Goal: Transaction & Acquisition: Book appointment/travel/reservation

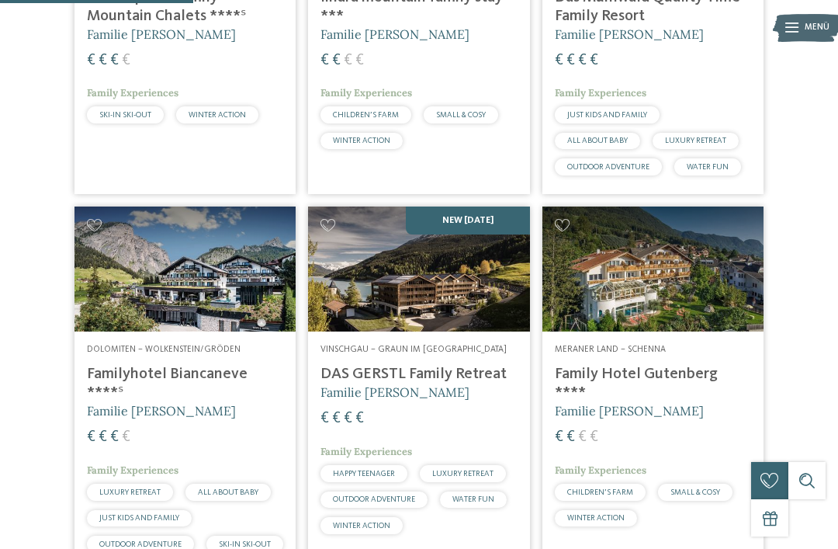
scroll to position [918, 0]
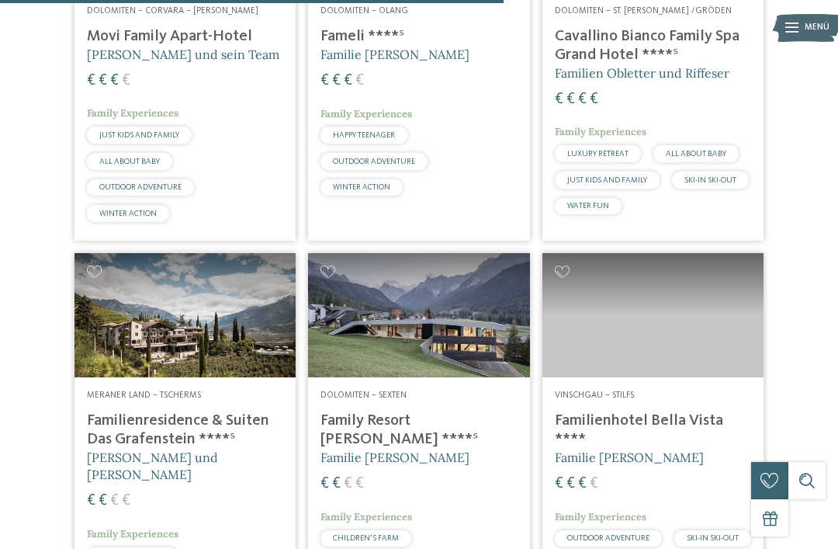
scroll to position [2391, 0]
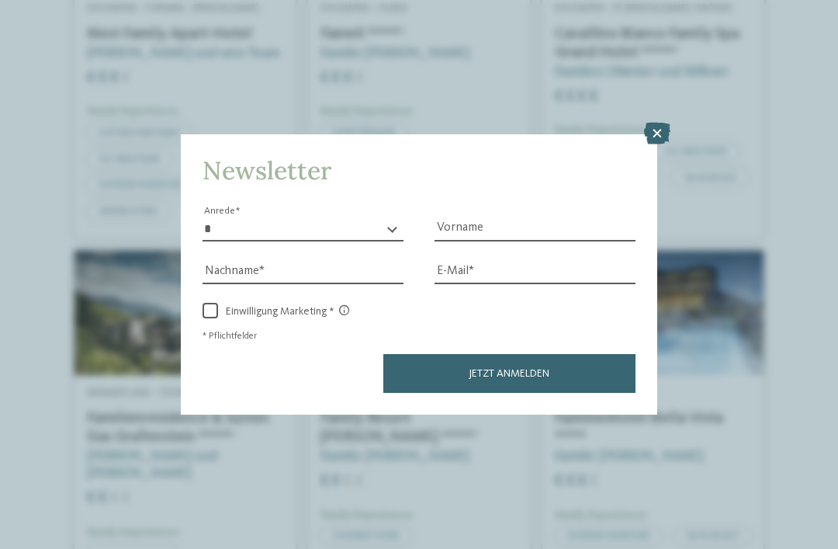
click at [656, 123] on icon at bounding box center [657, 134] width 26 height 22
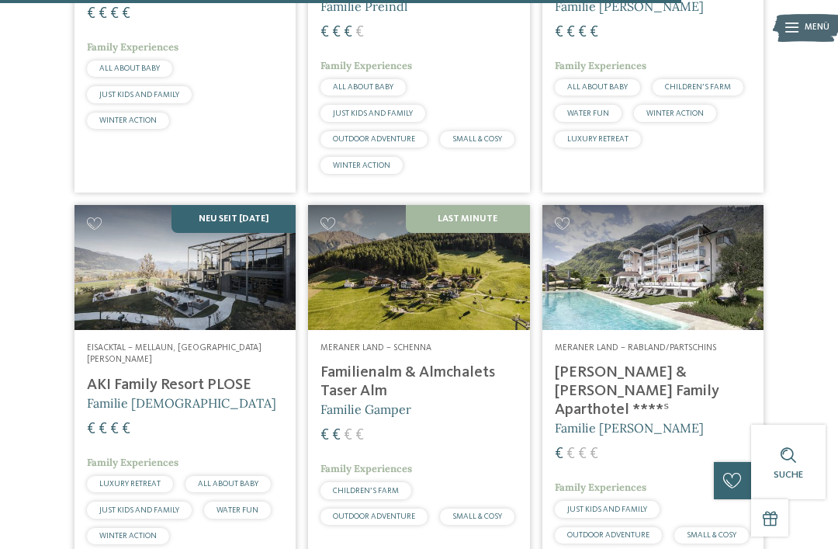
scroll to position [3235, 0]
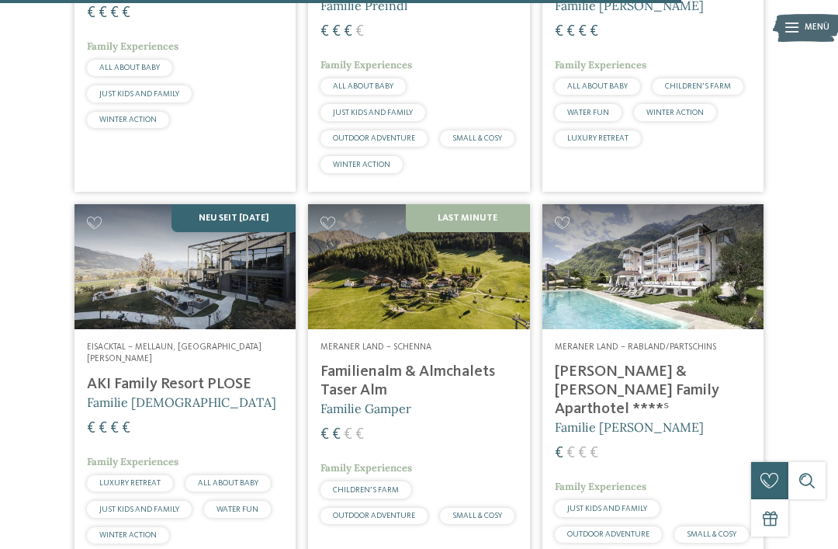
click at [605, 391] on div "Meraner Land – Rabland/Partschins Heidi & Edith Family Aparthotel ****ˢ Familie…" at bounding box center [652, 458] width 221 height 258
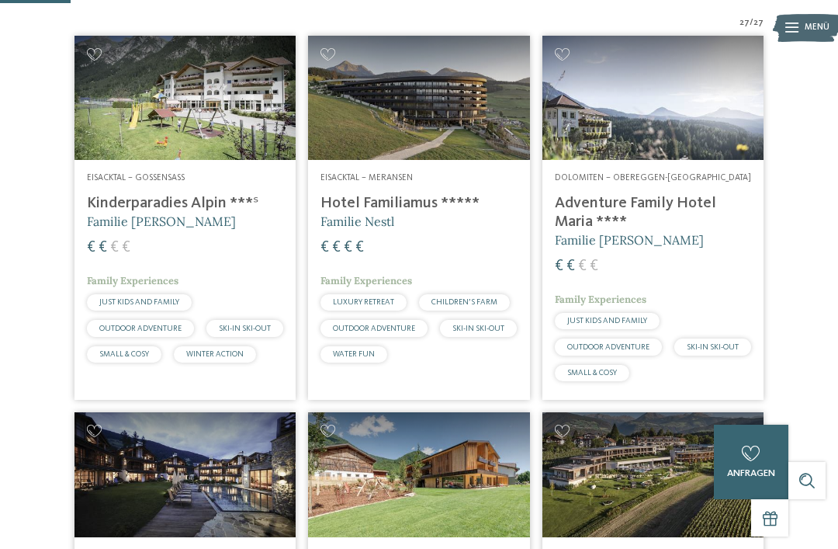
scroll to position [335, 0]
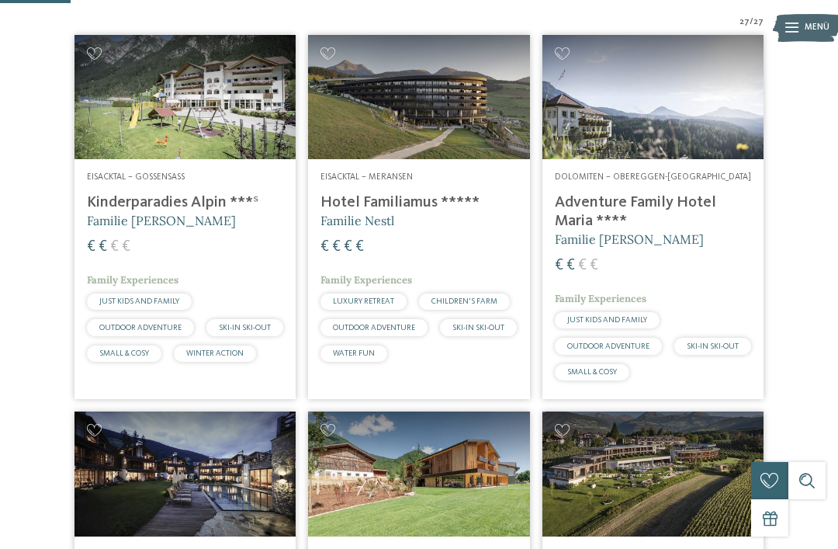
click at [74, 500] on img at bounding box center [184, 473] width 221 height 124
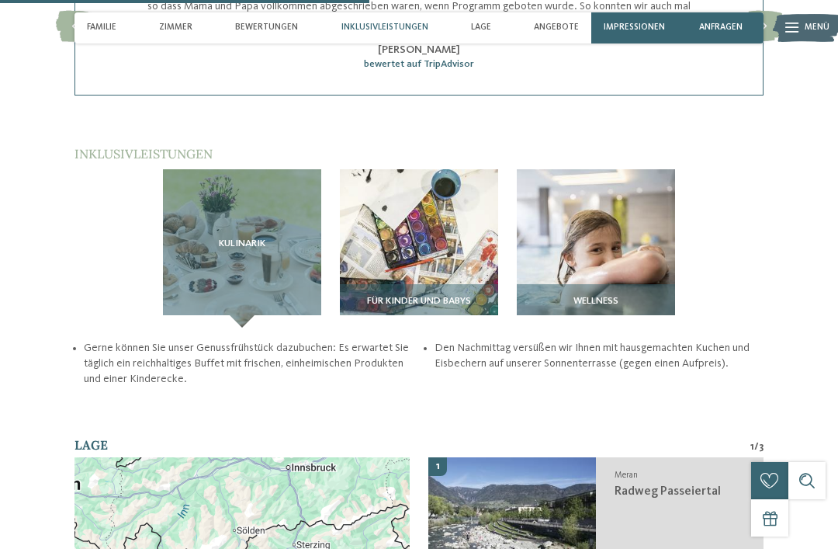
scroll to position [1882, 0]
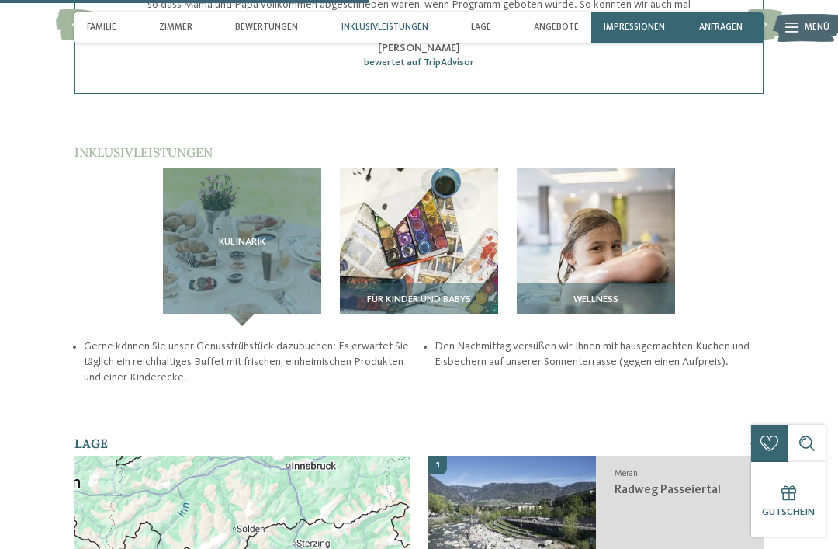
click at [577, 294] on span "Wellness" at bounding box center [595, 299] width 45 height 11
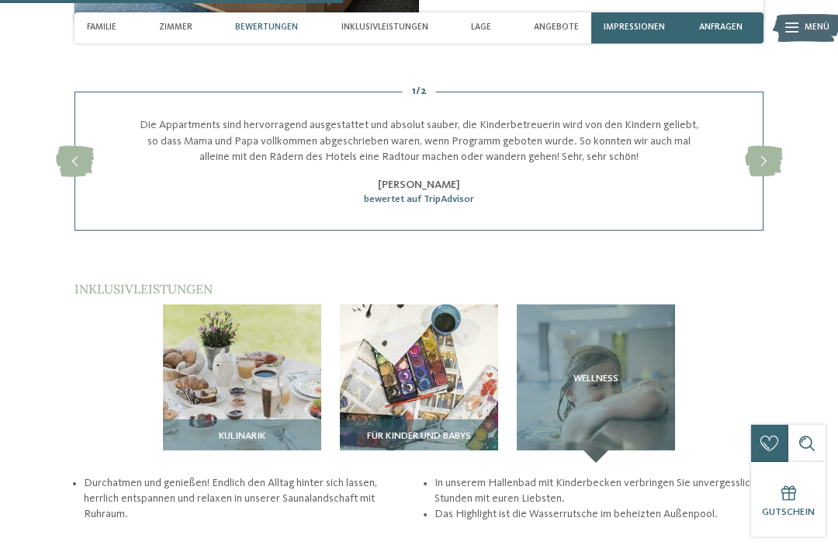
scroll to position [1744, 0]
click at [573, 305] on div "Wellness" at bounding box center [596, 384] width 158 height 158
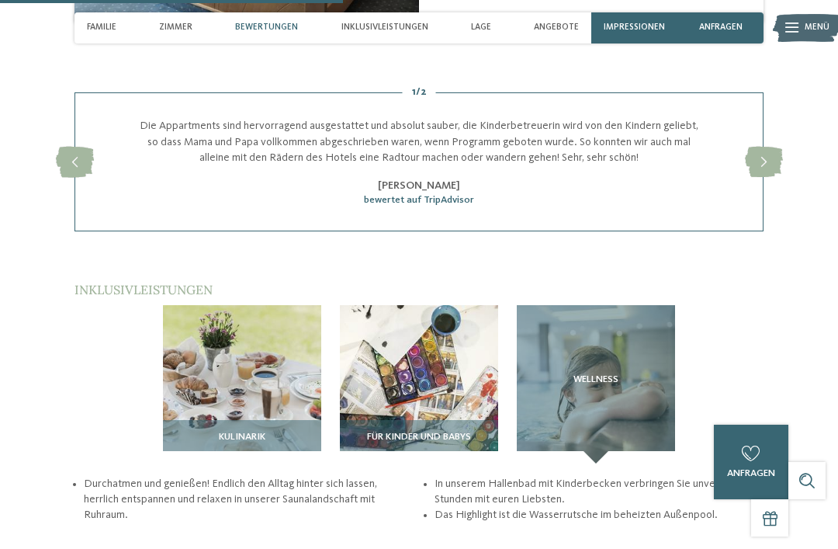
click at [594, 305] on div "Wellness" at bounding box center [596, 384] width 158 height 158
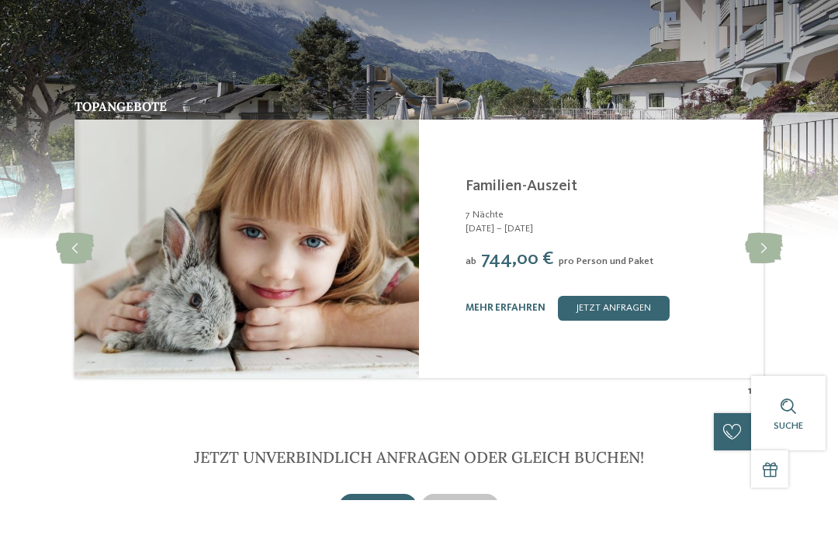
scroll to position [2712, 0]
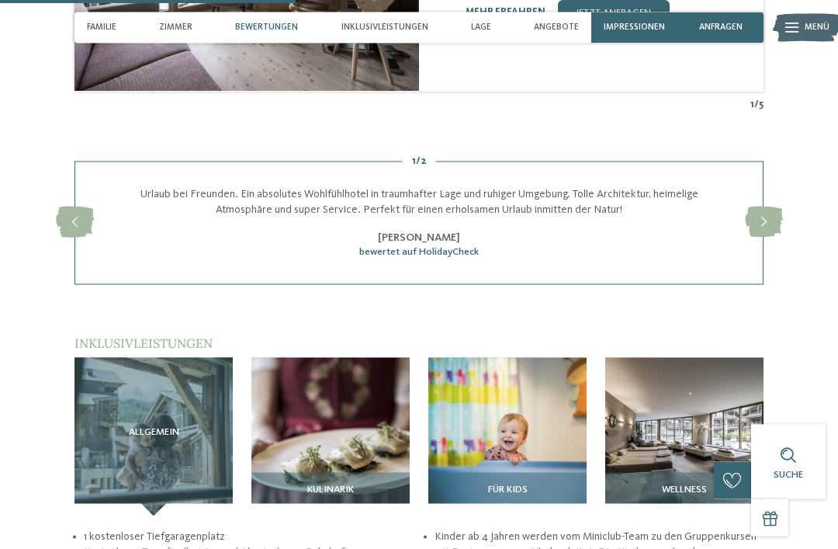
scroll to position [1549, 0]
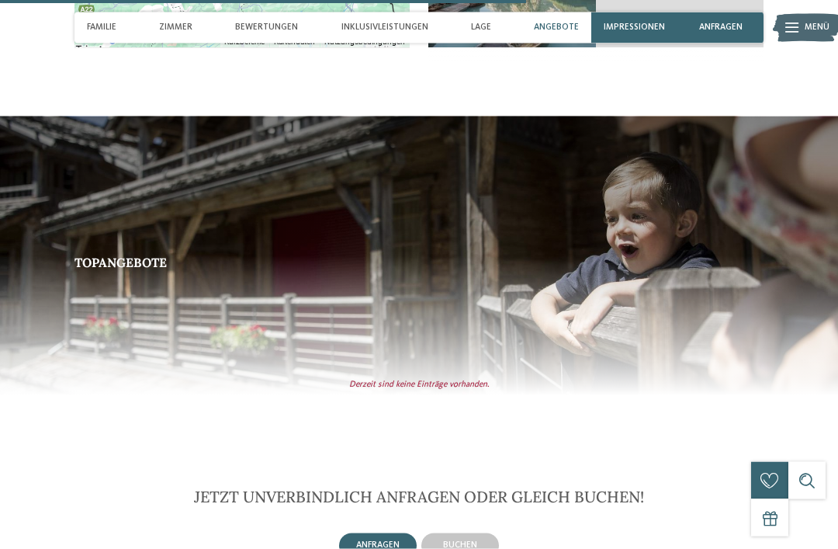
scroll to position [2754, 0]
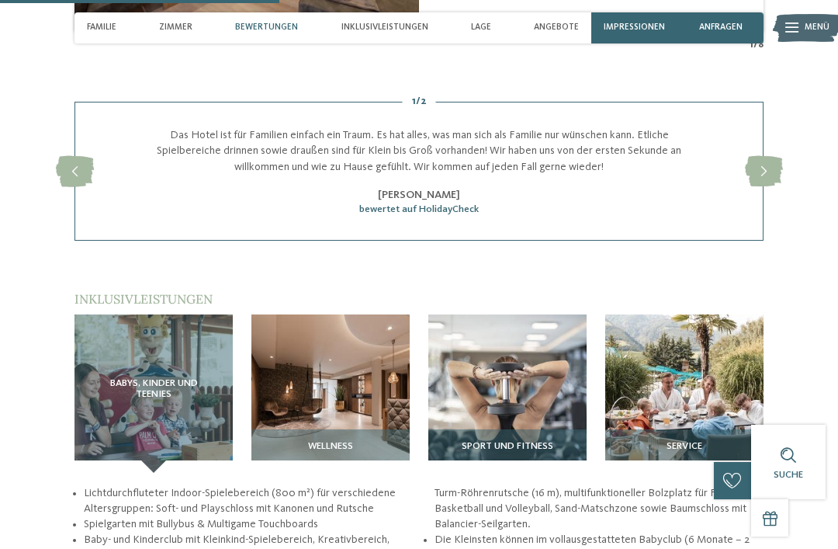
scroll to position [1401, 0]
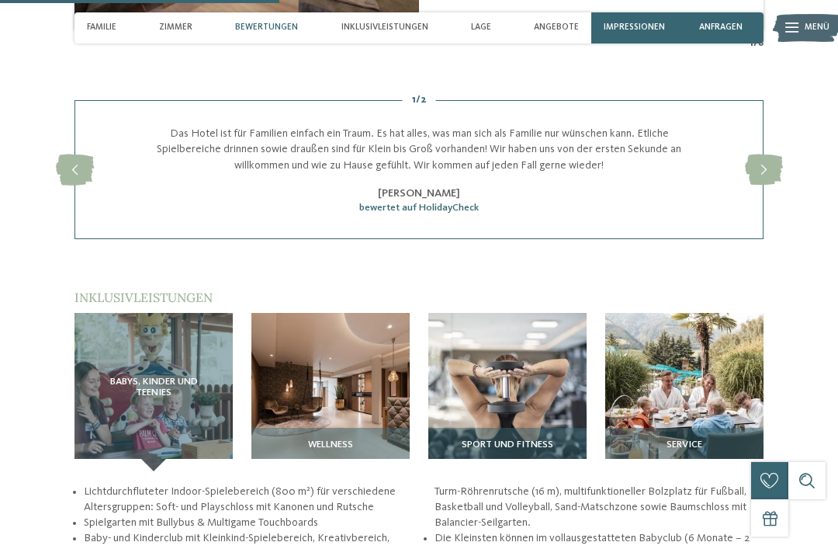
click at [301, 424] on img at bounding box center [330, 392] width 158 height 158
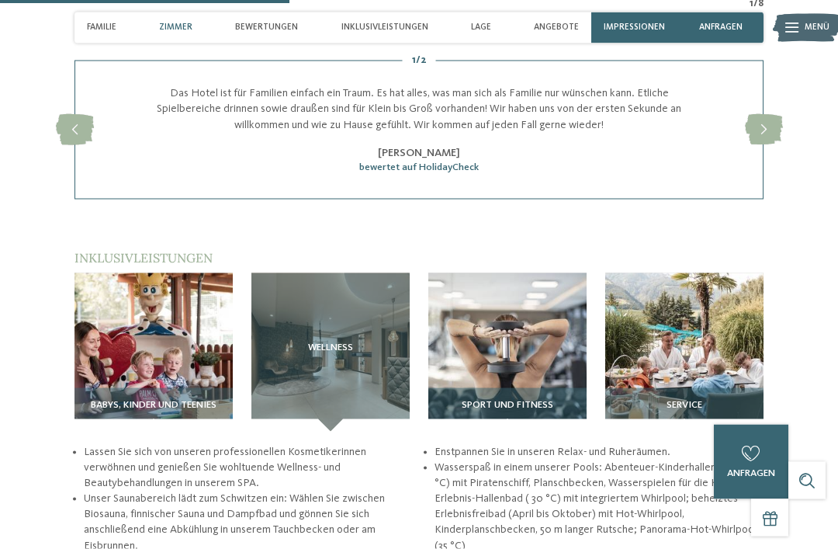
scroll to position [1442, 0]
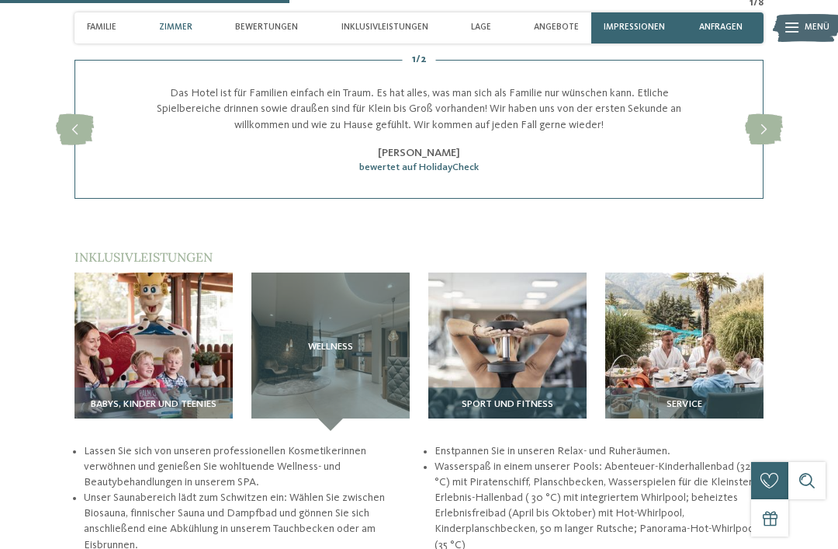
click at [679, 362] on img at bounding box center [684, 351] width 158 height 158
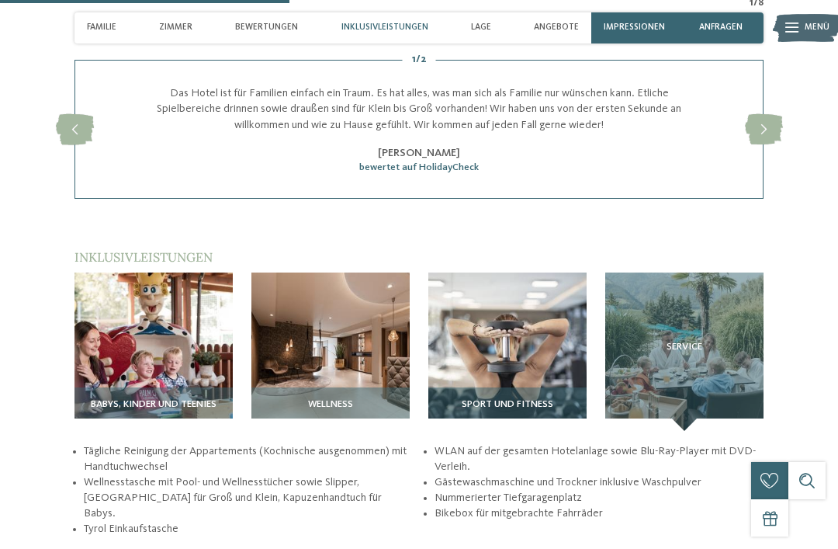
click at [150, 392] on img at bounding box center [153, 351] width 158 height 158
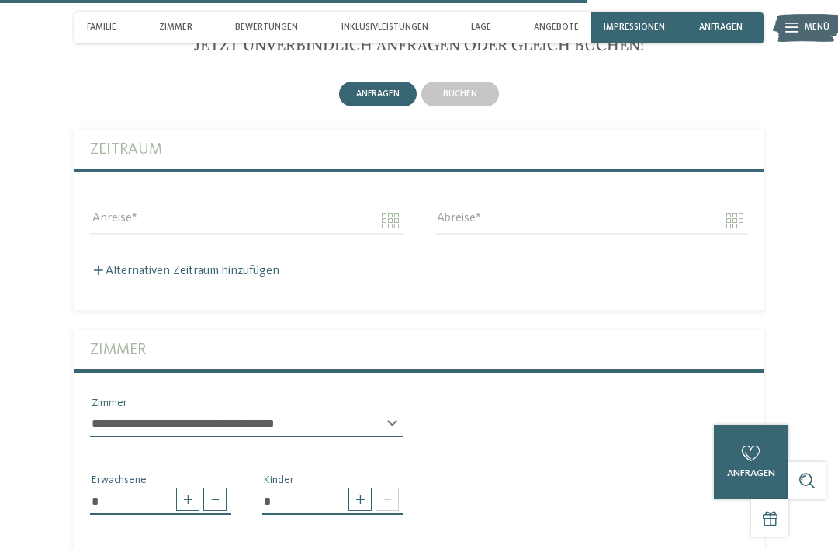
scroll to position [2946, 0]
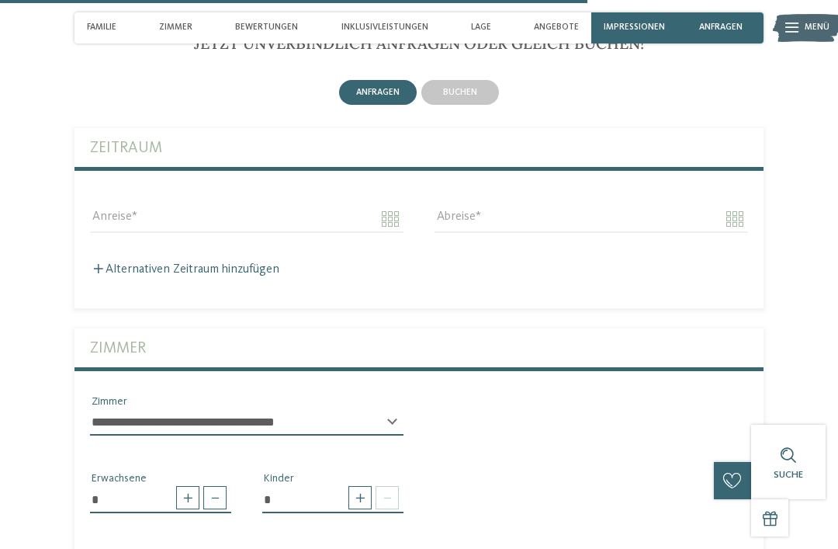
click at [388, 424] on select "**********" at bounding box center [246, 422] width 313 height 26
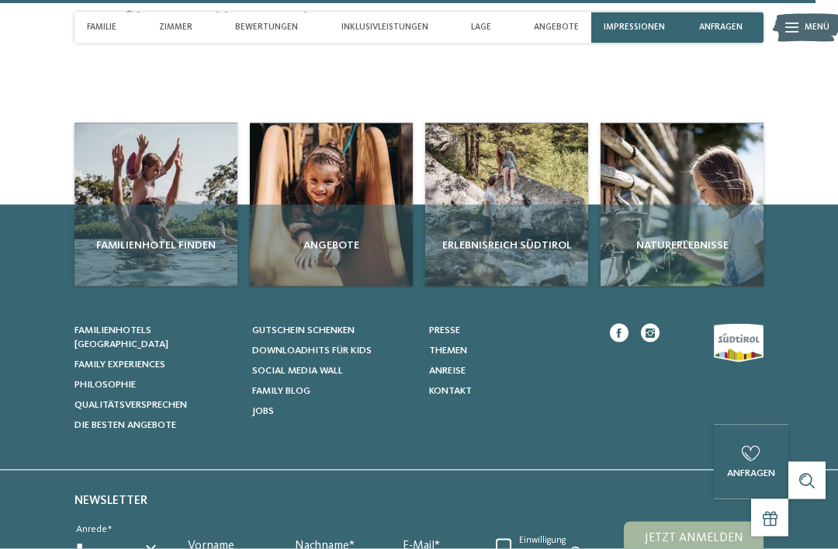
scroll to position [4119, 0]
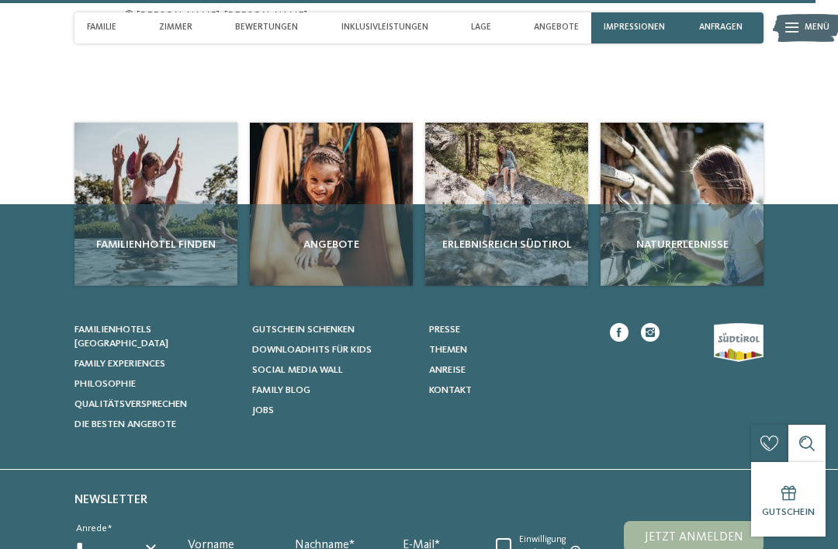
click at [250, 26] on span "Bewertungen" at bounding box center [266, 28] width 63 height 10
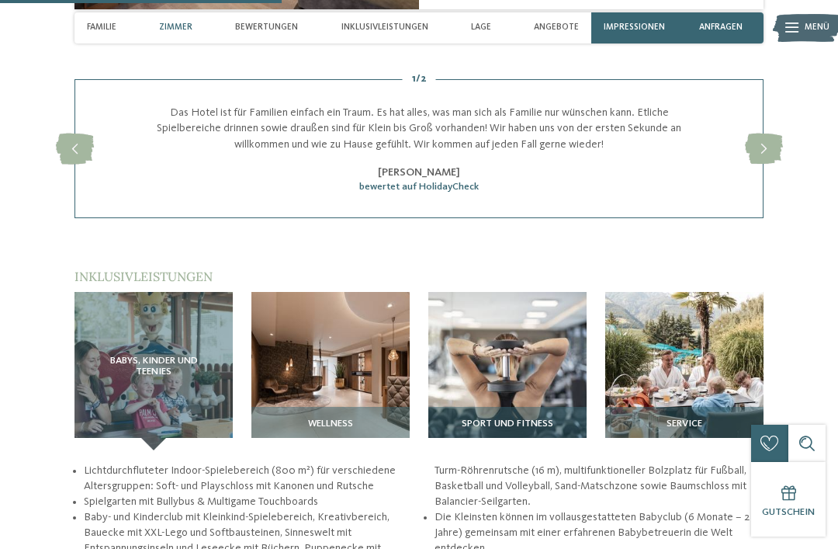
scroll to position [1421, 0]
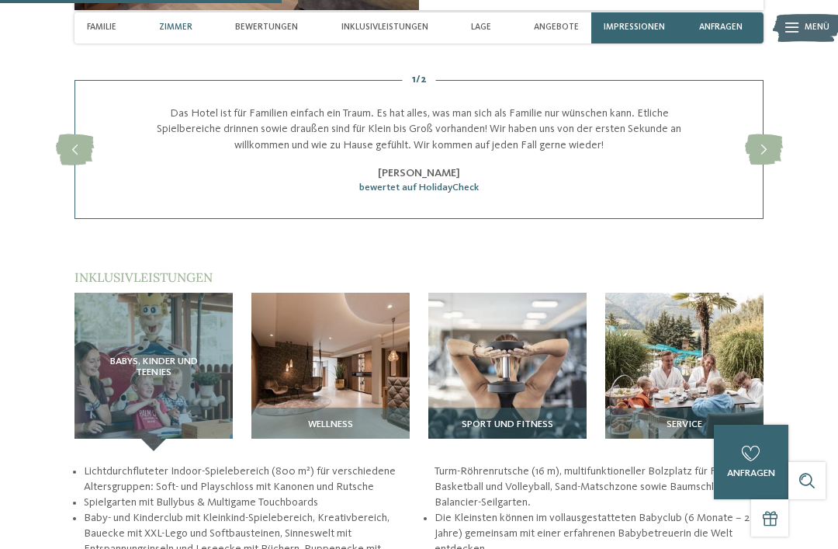
click at [366, 34] on div "Inklusivleistungen" at bounding box center [384, 27] width 99 height 31
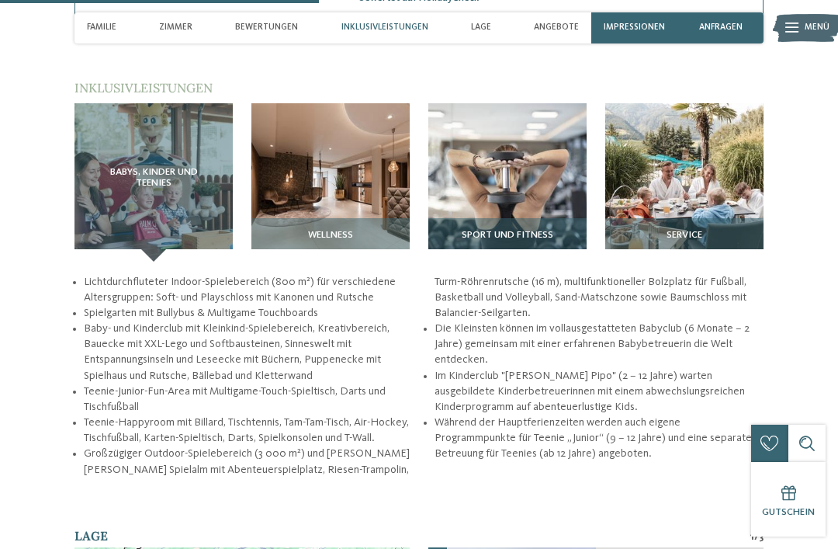
click at [372, 20] on div "Inklusivleistungen" at bounding box center [384, 27] width 99 height 31
click at [379, 25] on span "Inklusivleistungen" at bounding box center [384, 28] width 87 height 10
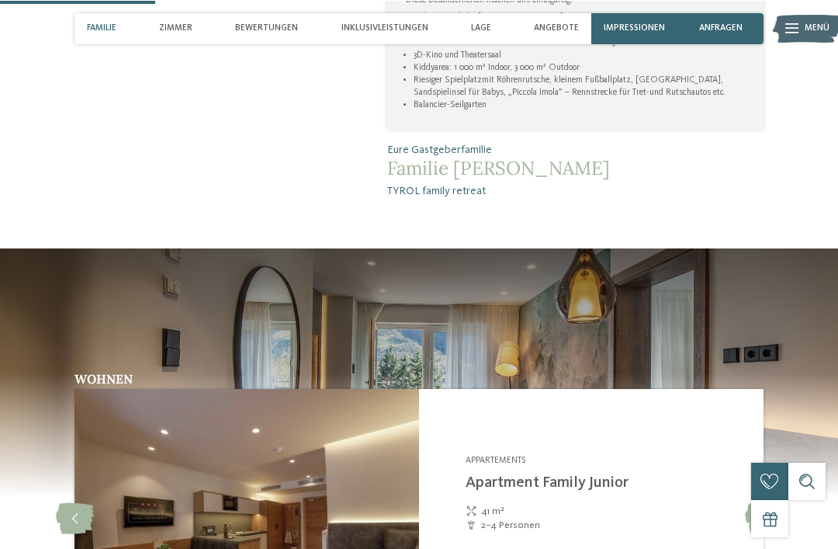
scroll to position [783, 0]
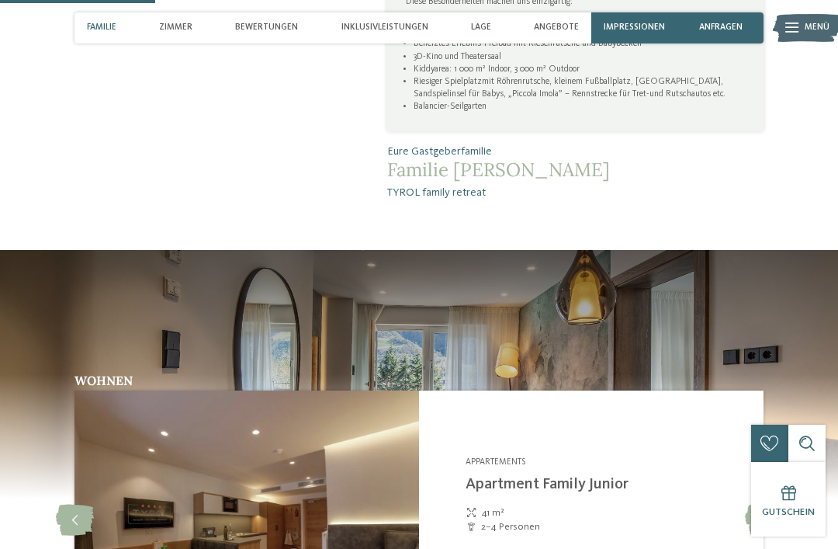
click at [554, 24] on span "Angebote" at bounding box center [556, 28] width 45 height 10
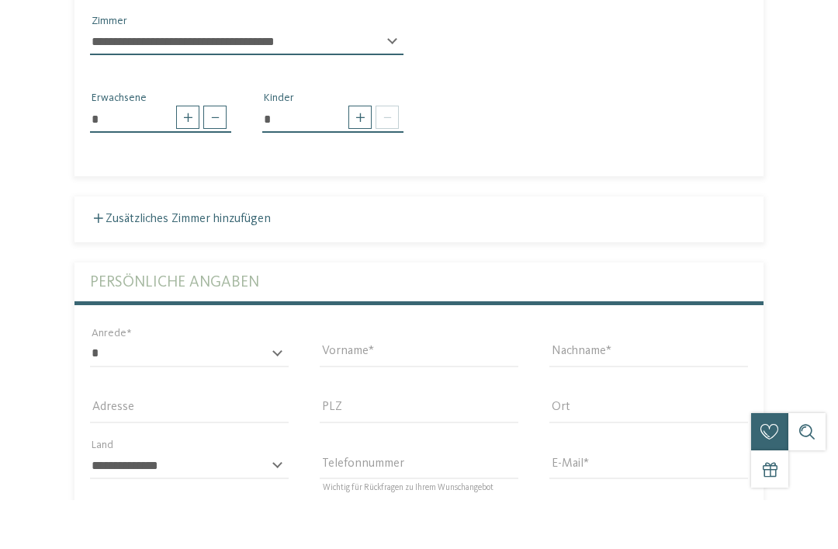
scroll to position [3326, 0]
